Goal: Task Accomplishment & Management: Use online tool/utility

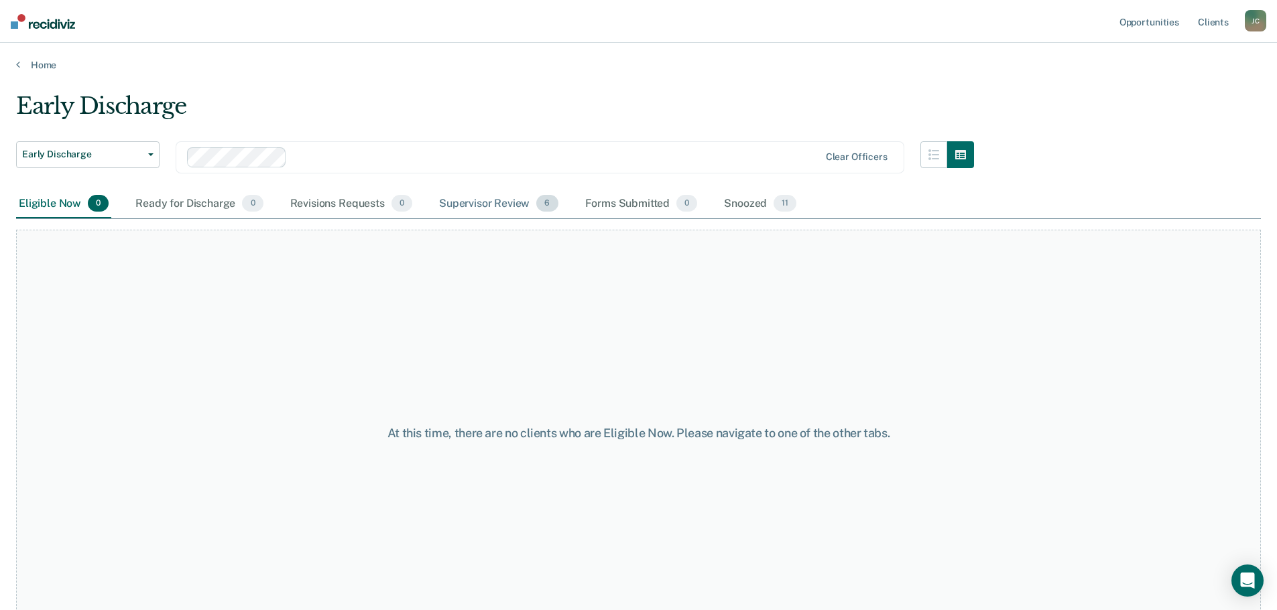
click at [492, 203] on div "Supervisor Review 6" at bounding box center [498, 204] width 125 height 29
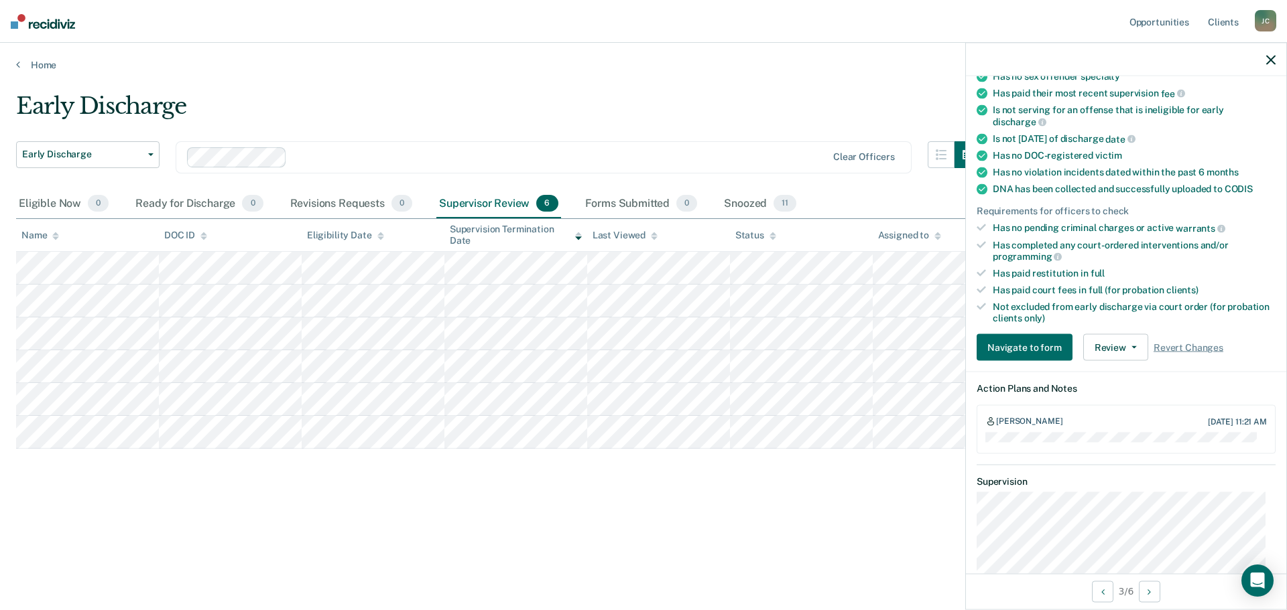
scroll to position [201, 0]
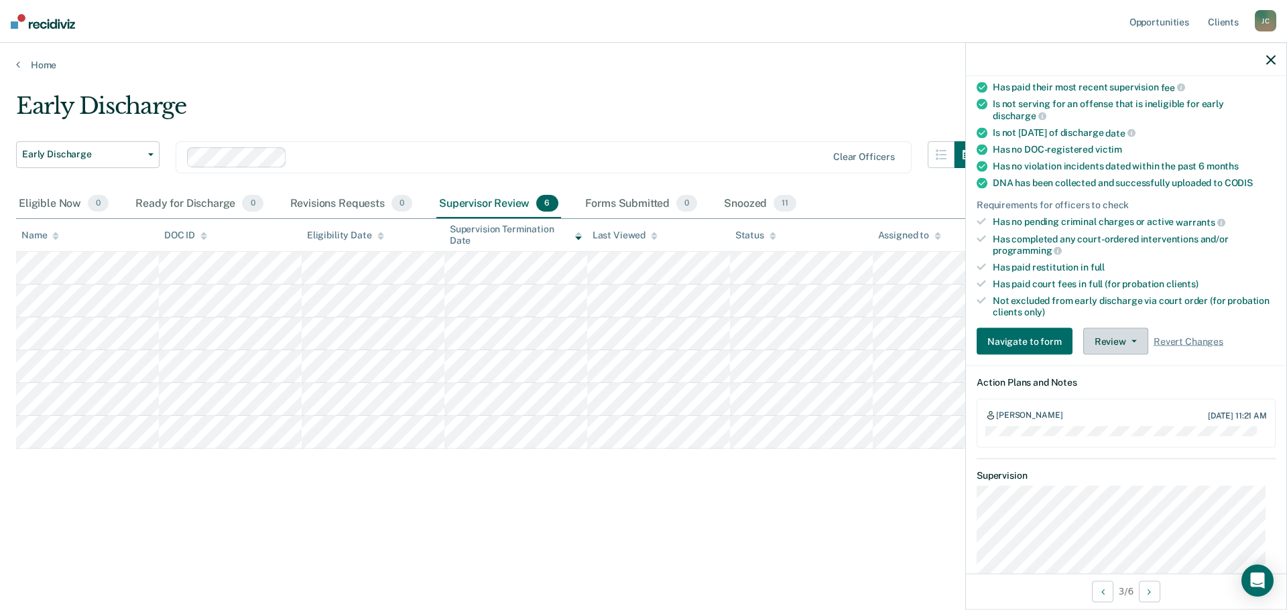
click at [1128, 342] on button "Review" at bounding box center [1115, 341] width 65 height 27
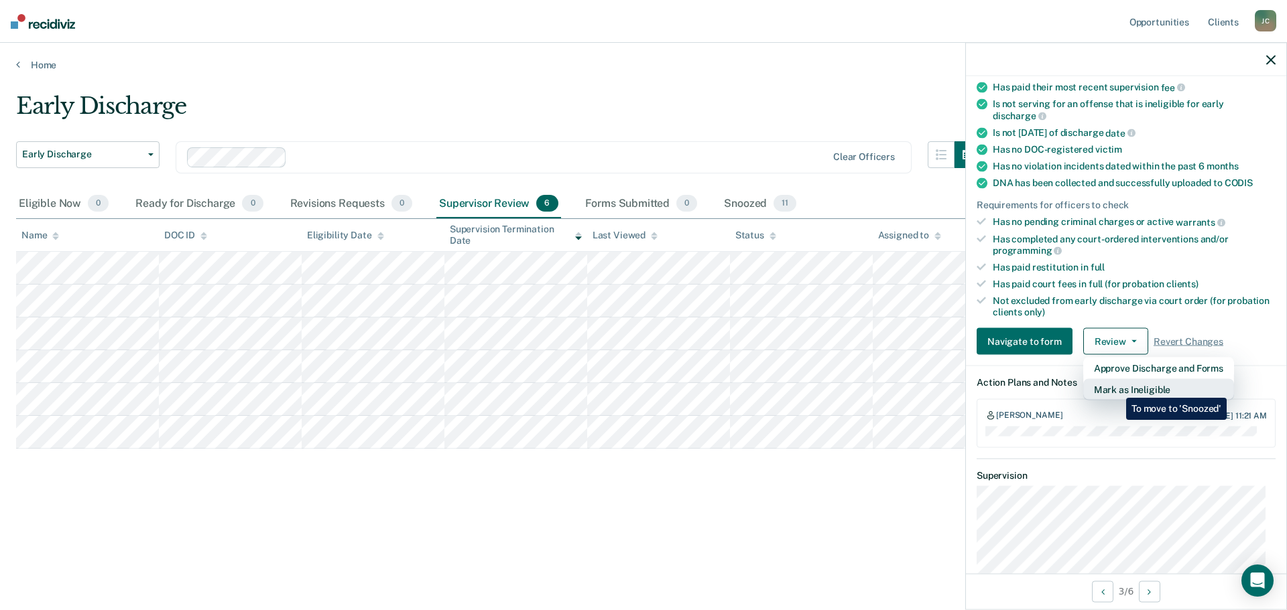
click at [1116, 387] on button "Mark as Ineligible" at bounding box center [1158, 389] width 151 height 21
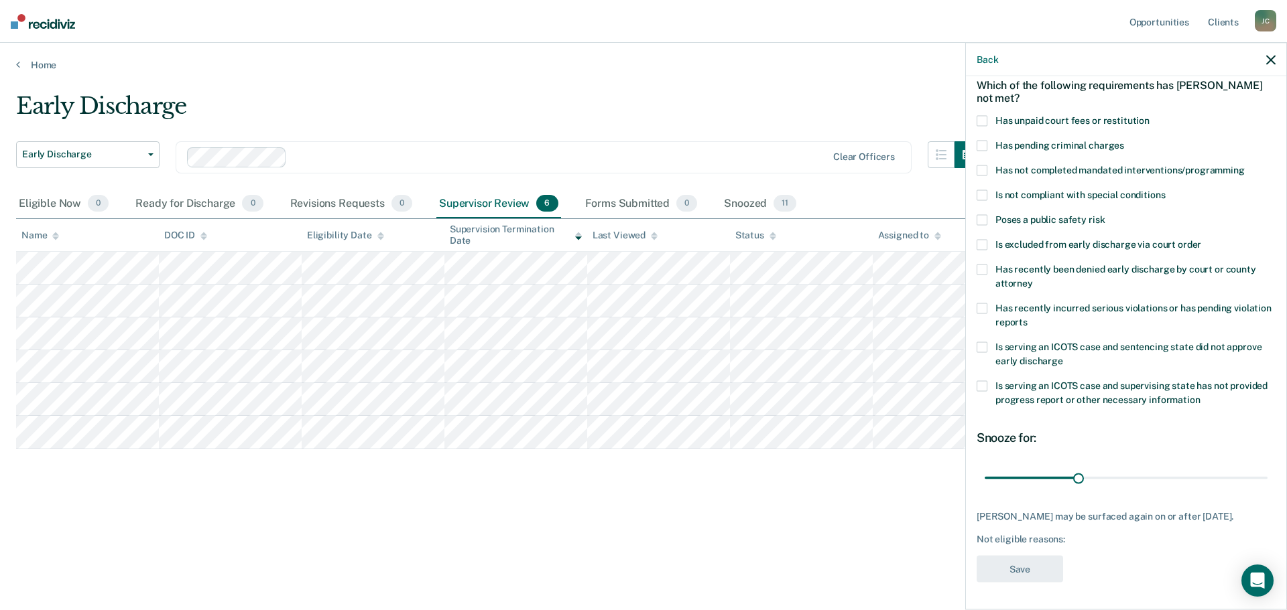
scroll to position [73, 0]
drag, startPoint x: 1073, startPoint y: 466, endPoint x: 1264, endPoint y: 468, distance: 191.0
type input "90"
click at [1264, 468] on input "range" at bounding box center [1125, 477] width 283 height 23
click at [1086, 532] on div "[PERSON_NAME] may be surfaced again on or after [DATE]. Not eligible reasons:" at bounding box center [1125, 528] width 299 height 34
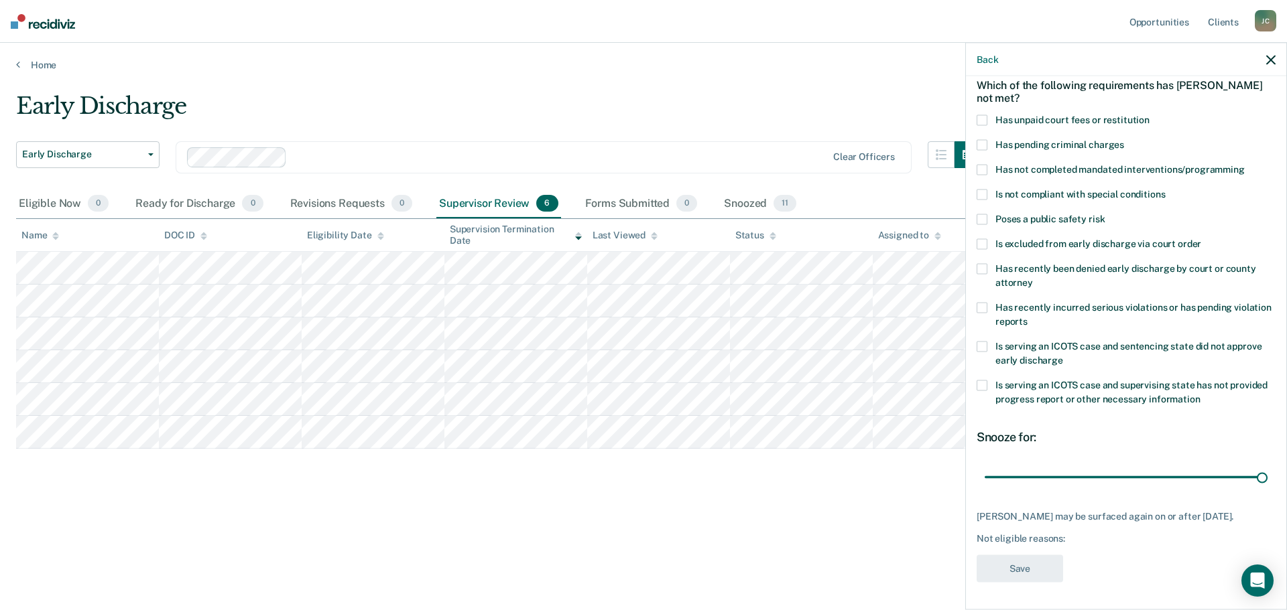
click at [1075, 543] on div "Not eligible reasons:" at bounding box center [1125, 538] width 299 height 11
click at [1066, 539] on div "Not eligible reasons:" at bounding box center [1125, 538] width 299 height 11
click at [982, 264] on span at bounding box center [981, 269] width 11 height 11
click at [1032, 570] on button "Save" at bounding box center [1019, 569] width 86 height 27
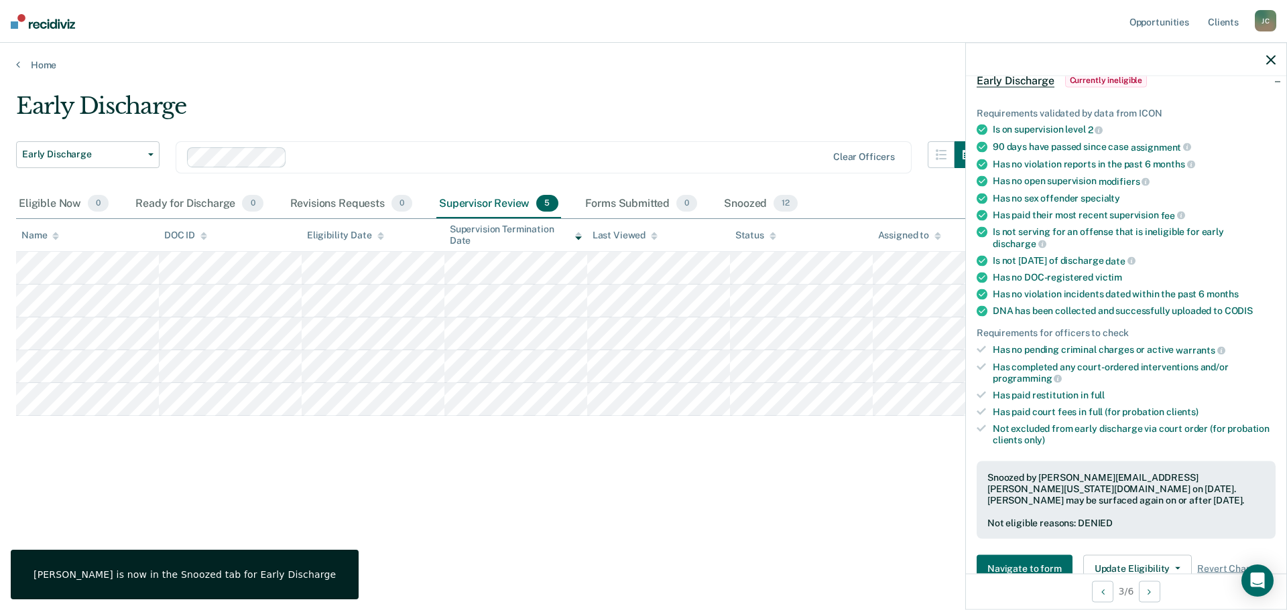
click at [1269, 59] on icon "button" at bounding box center [1270, 59] width 9 height 9
